Goal: Task Accomplishment & Management: Use online tool/utility

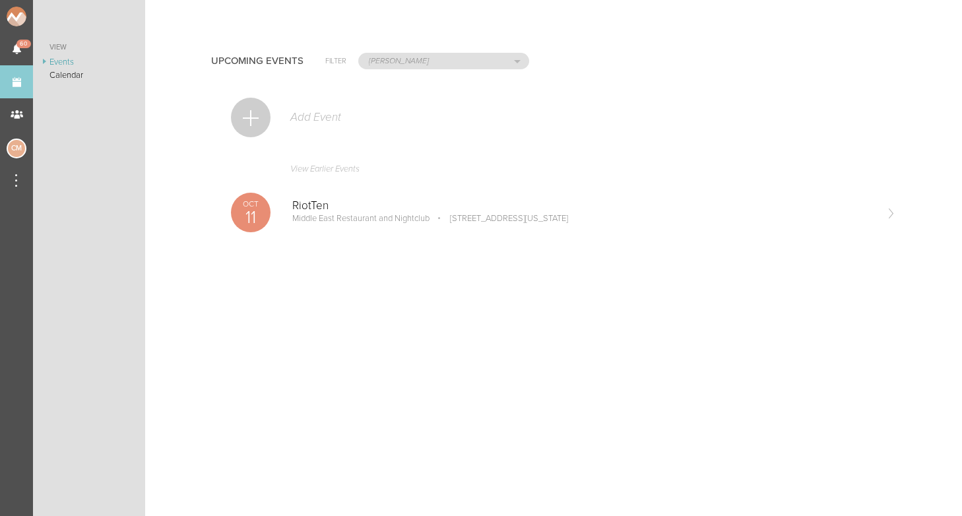
select select "925"
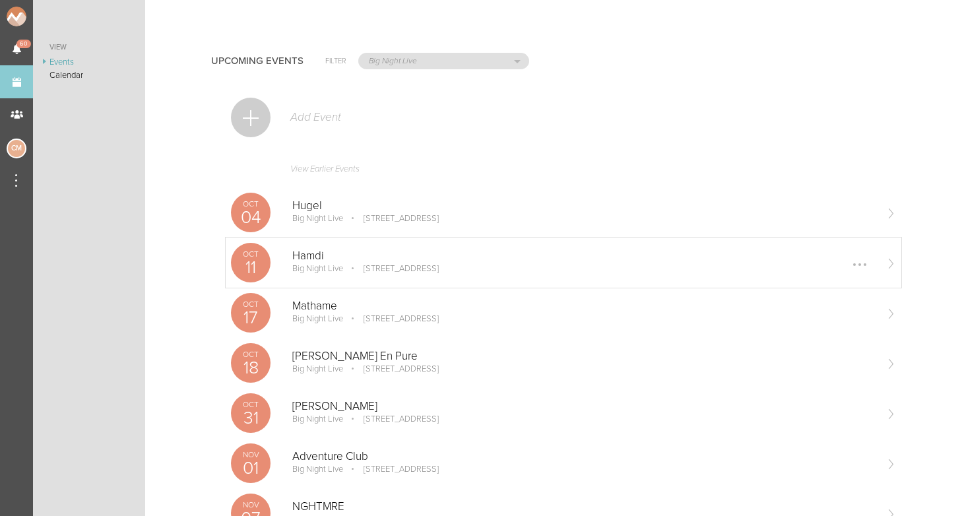
click at [320, 263] on p "Big Night Live" at bounding box center [317, 268] width 51 height 11
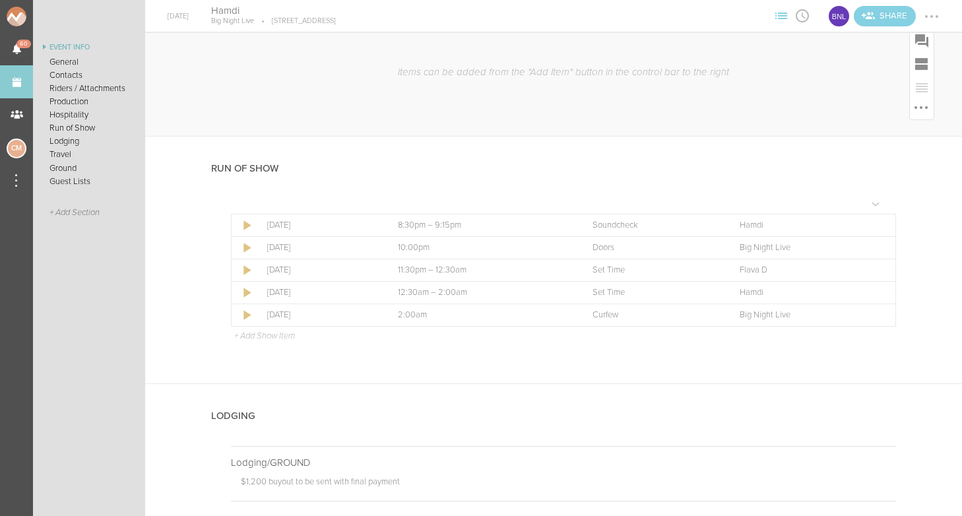
scroll to position [2106, 0]
click at [24, 84] on link "Events" at bounding box center [16, 81] width 33 height 33
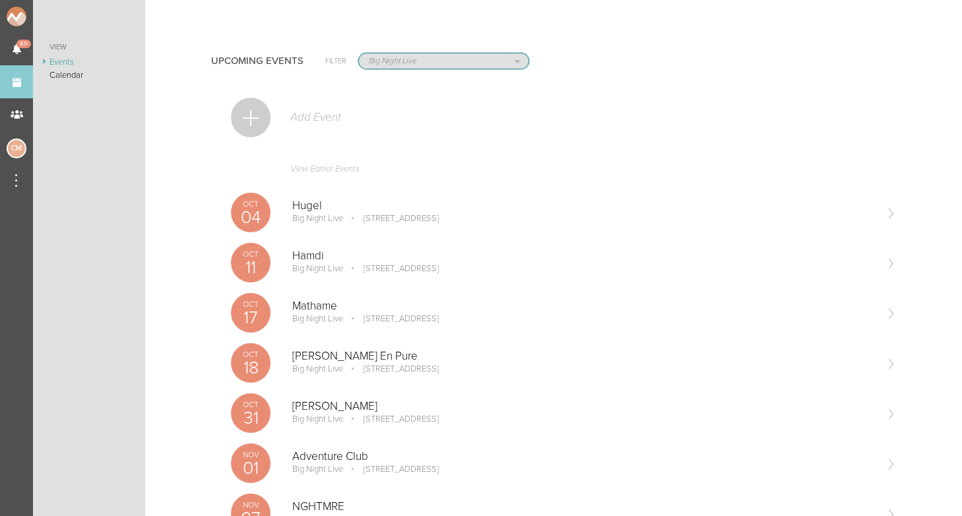
select select "1884"
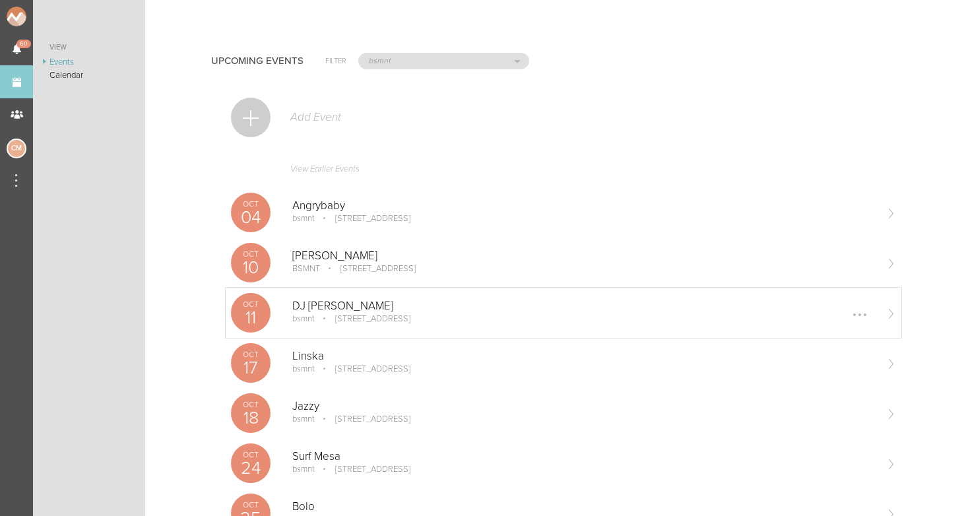
click at [305, 317] on p "bsmnt" at bounding box center [303, 318] width 22 height 11
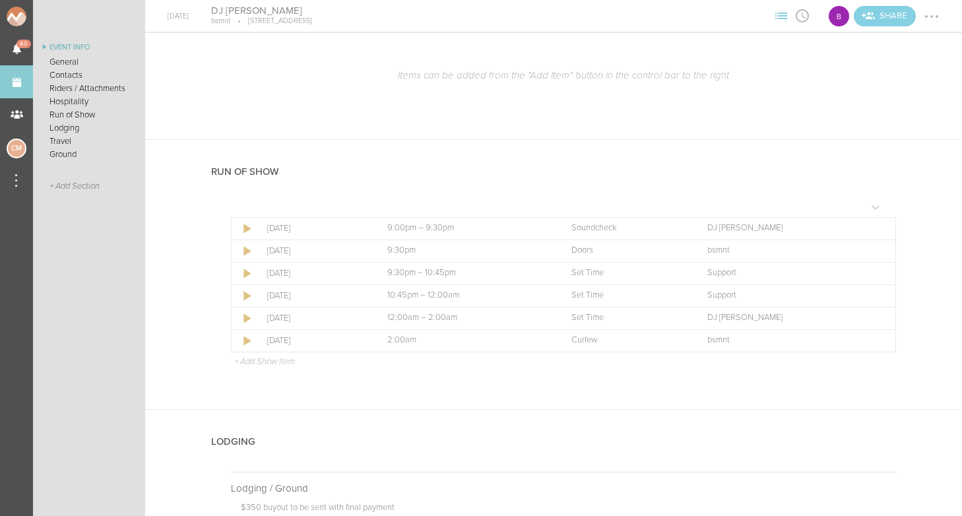
scroll to position [966, 0]
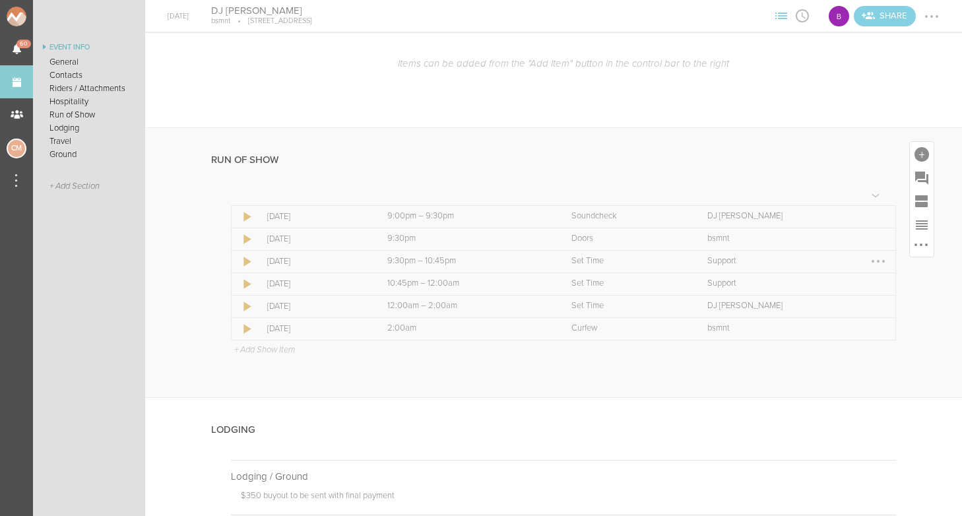
click at [879, 255] on div at bounding box center [877, 261] width 21 height 21
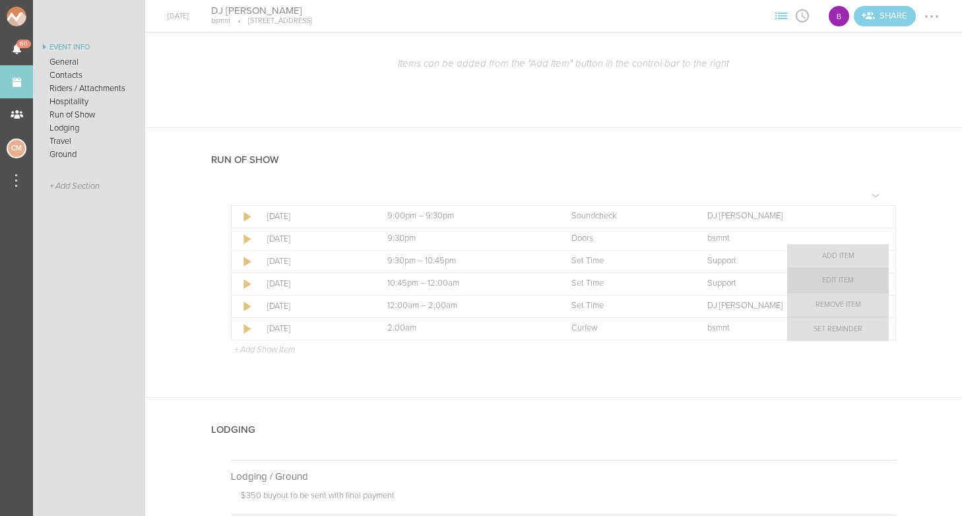
click at [861, 281] on link "Edit Item" at bounding box center [838, 280] width 102 height 24
select select "Set Time"
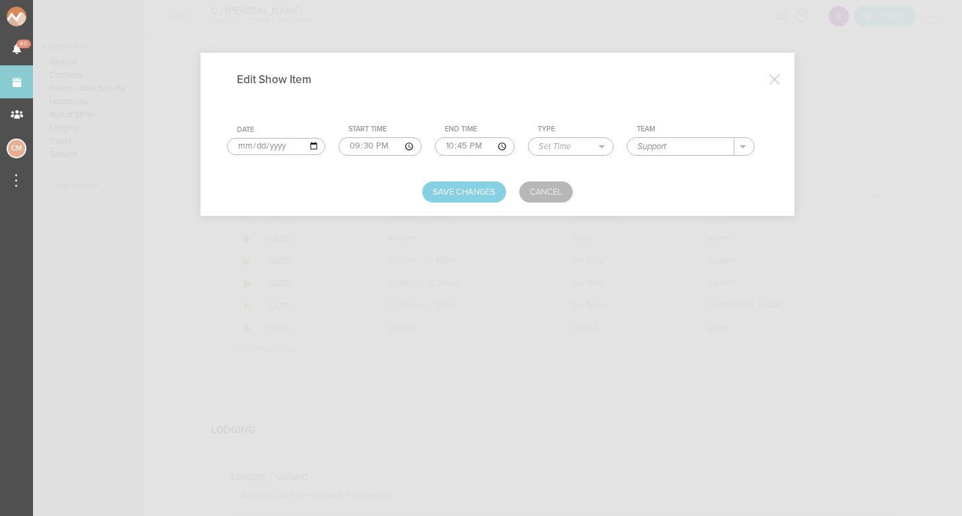
click at [637, 148] on input "Support" at bounding box center [680, 146] width 107 height 17
type input "[PERSON_NAME]"
click at [491, 193] on button "Save Changes" at bounding box center [464, 191] width 84 height 21
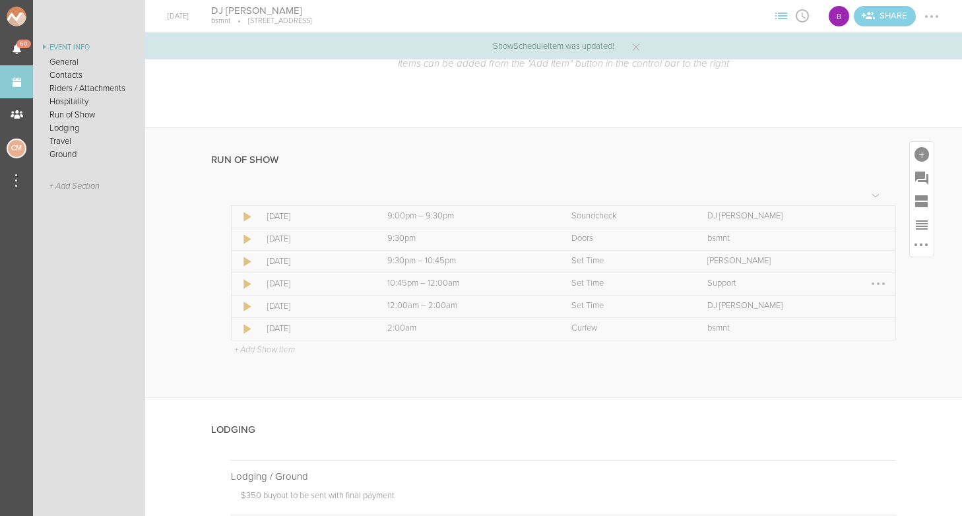
click at [875, 277] on div at bounding box center [877, 283] width 21 height 21
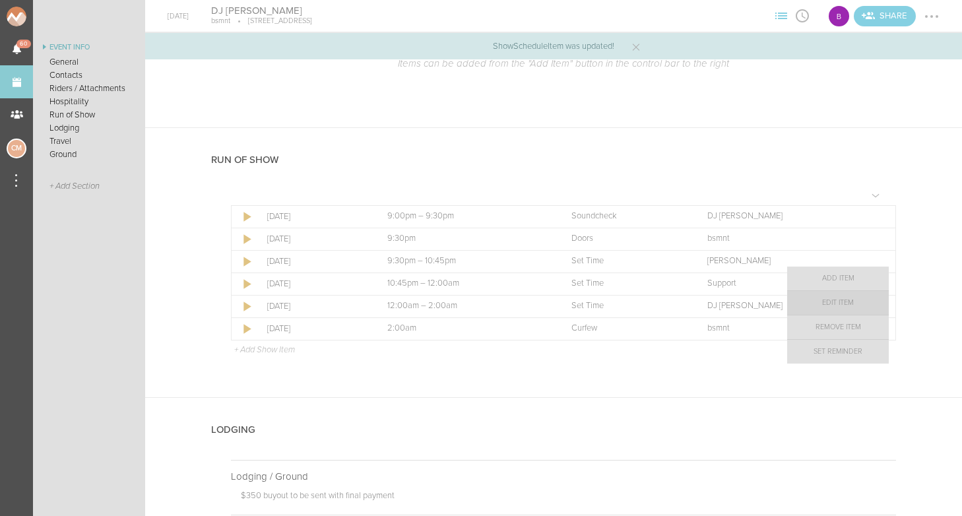
click at [845, 307] on link "Edit Item" at bounding box center [838, 303] width 102 height 24
select select "Set Time"
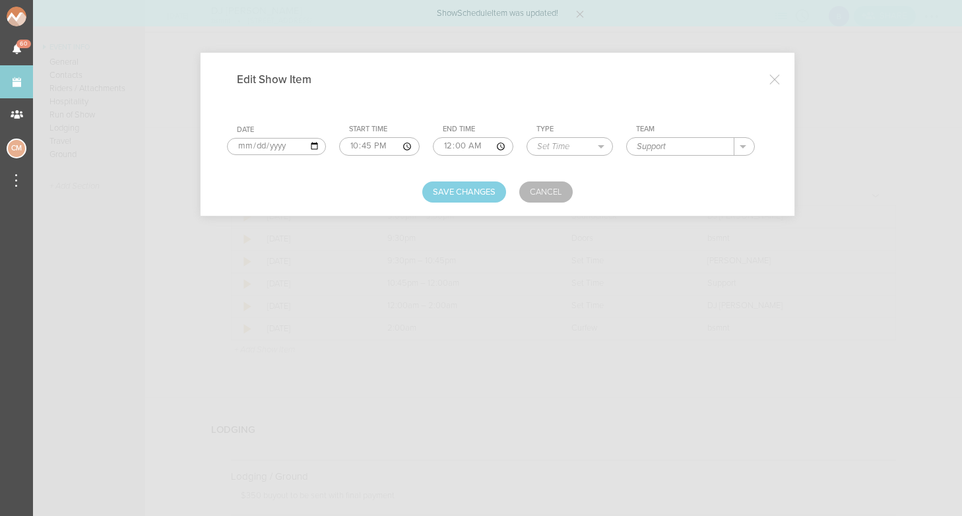
click at [652, 148] on input "Support" at bounding box center [681, 146] width 108 height 17
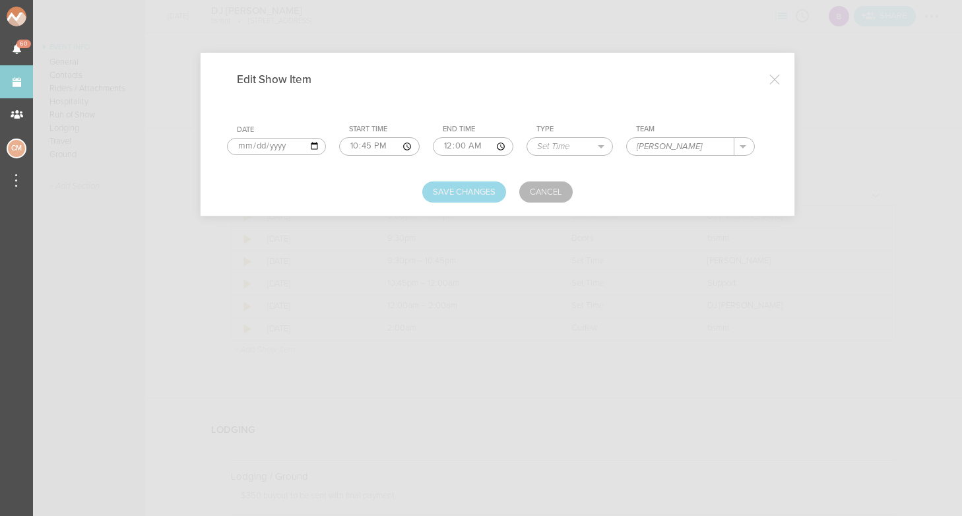
type input "[PERSON_NAME]"
click at [439, 200] on button "Save Changes" at bounding box center [464, 191] width 84 height 21
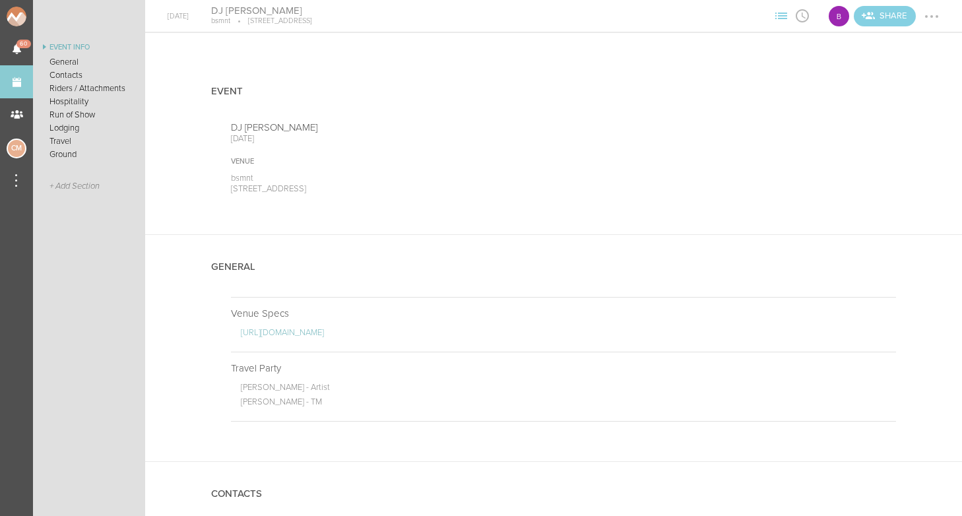
scroll to position [0, 0]
click at [932, 15] on div at bounding box center [931, 16] width 21 height 21
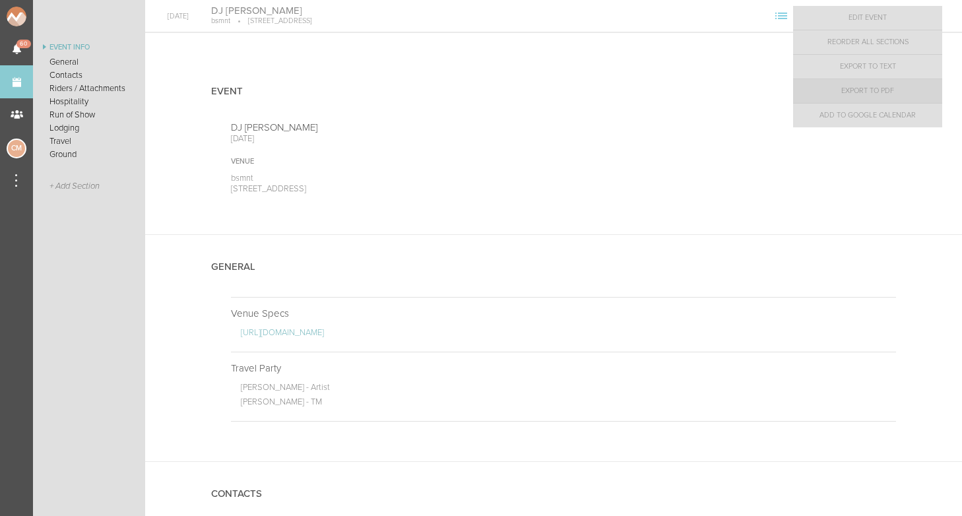
click at [877, 86] on link "Export to PDF" at bounding box center [867, 91] width 149 height 24
